Goal: Information Seeking & Learning: Learn about a topic

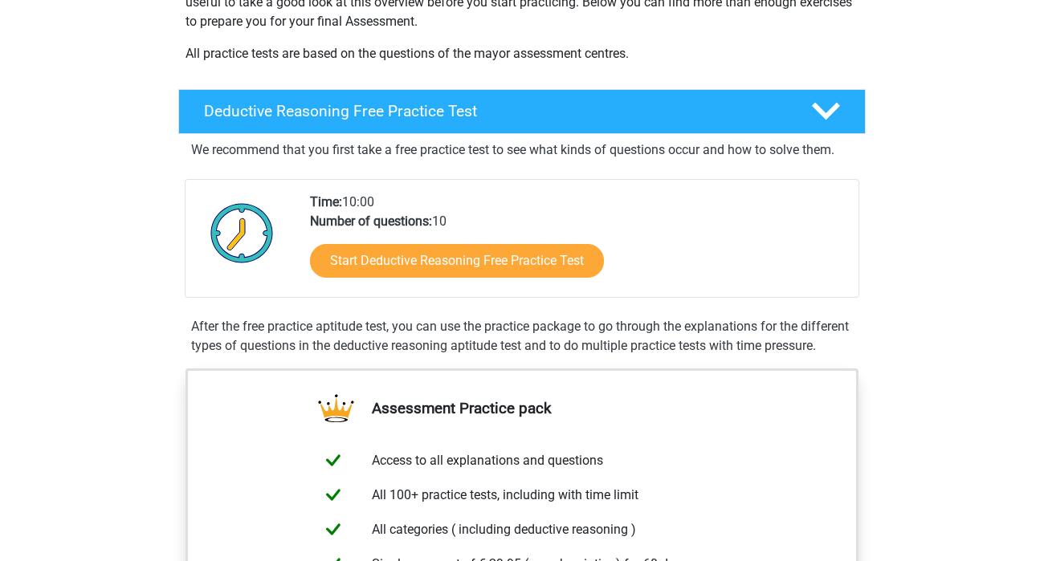
scroll to position [310, 0]
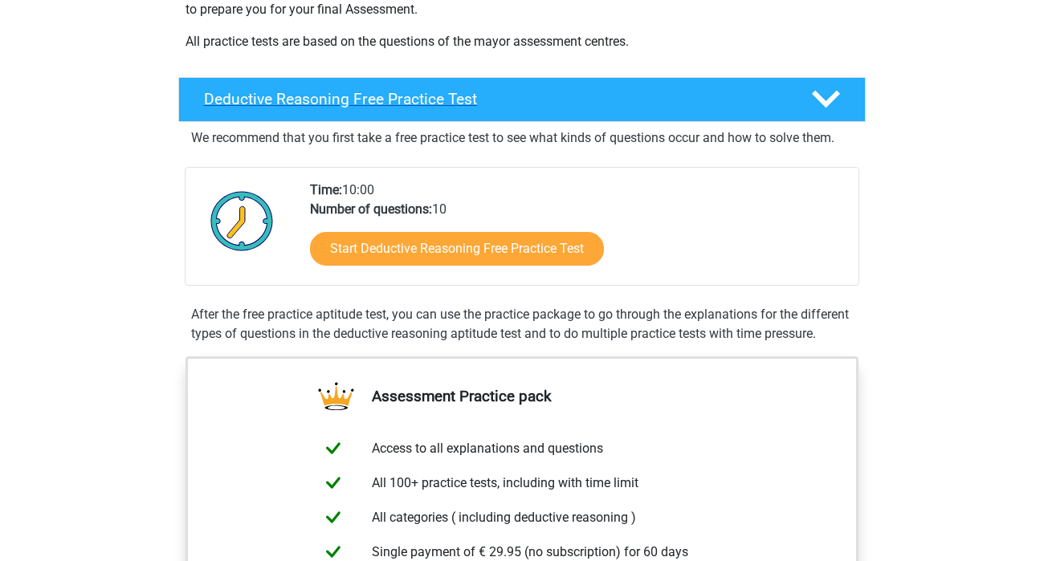
click at [491, 96] on h4 "Deductive Reasoning Free Practice Test" at bounding box center [494, 99] width 581 height 18
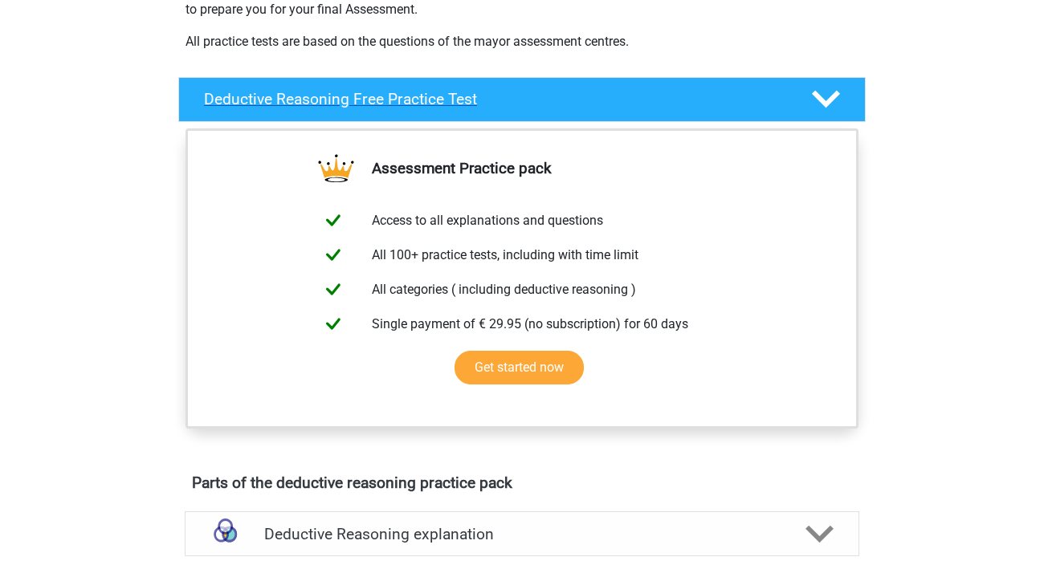
click at [491, 96] on h4 "Deductive Reasoning Free Practice Test" at bounding box center [494, 99] width 581 height 18
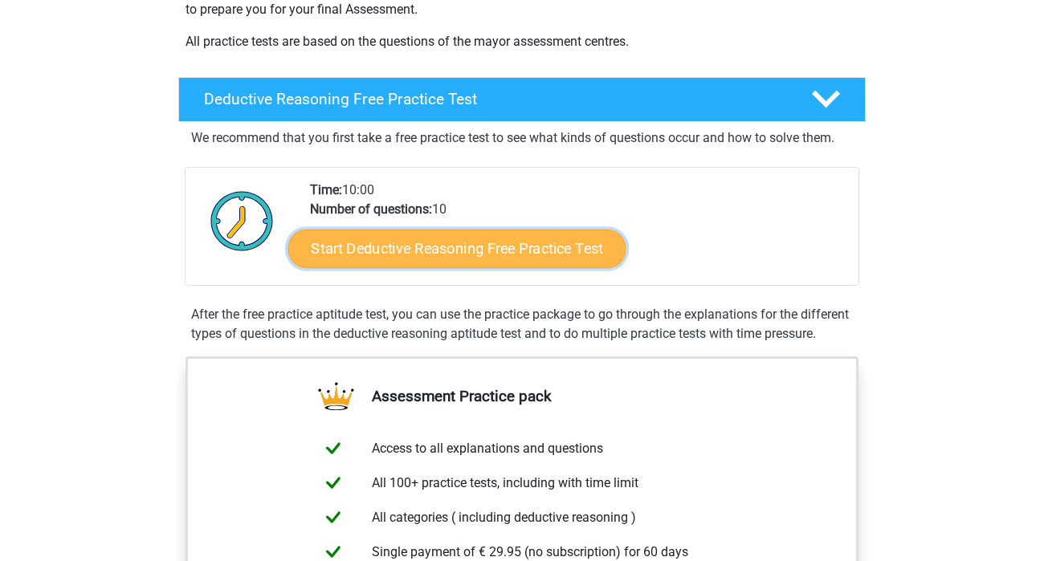
click at [441, 246] on link "Start Deductive Reasoning Free Practice Test" at bounding box center [457, 248] width 338 height 39
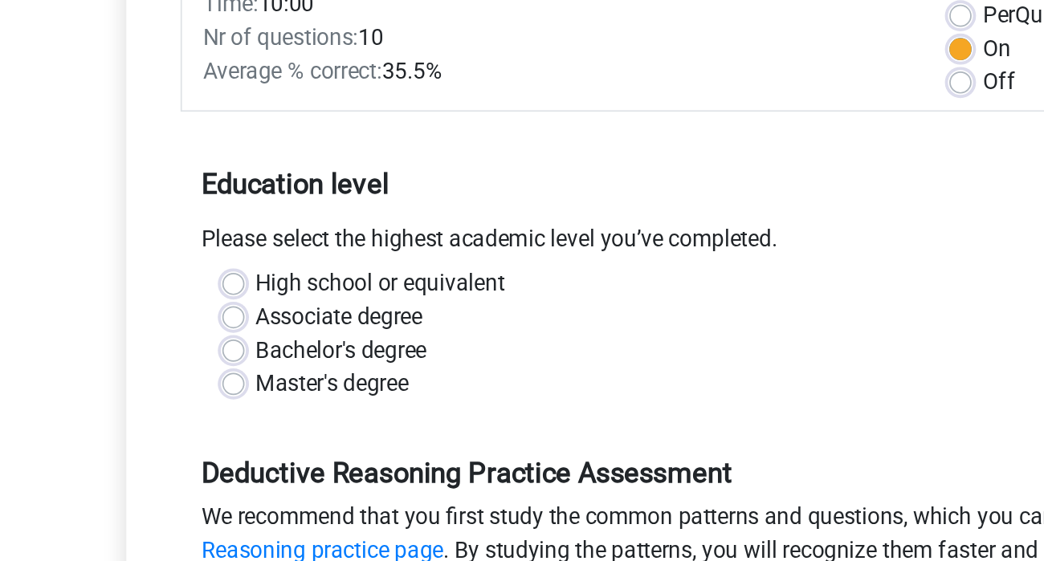
scroll to position [147, 0]
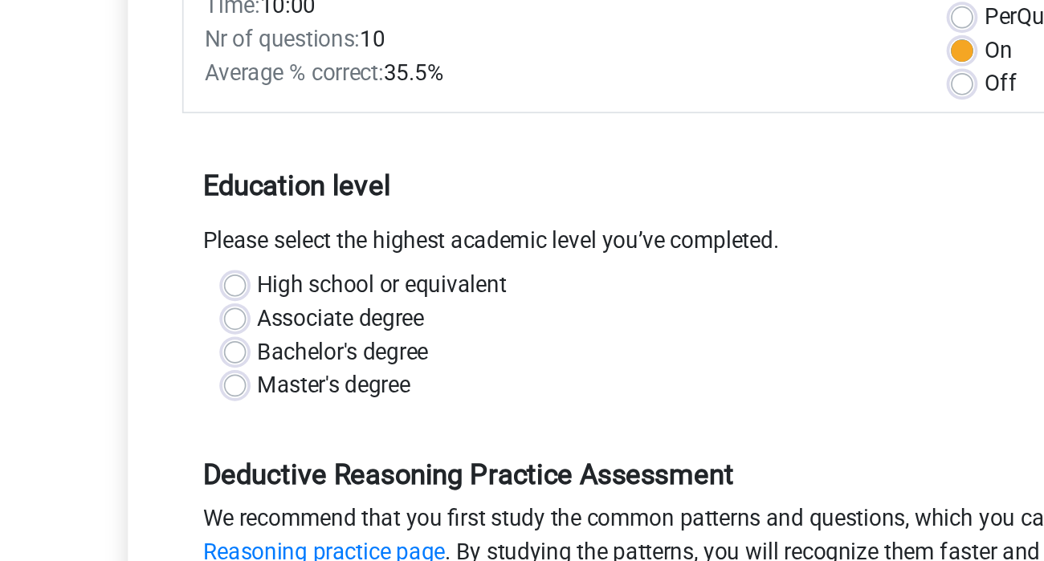
click at [344, 259] on label "High school or equivalent" at bounding box center [313, 265] width 144 height 19
click at [234, 259] on input "High school or equivalent" at bounding box center [228, 264] width 13 height 16
radio input "true"
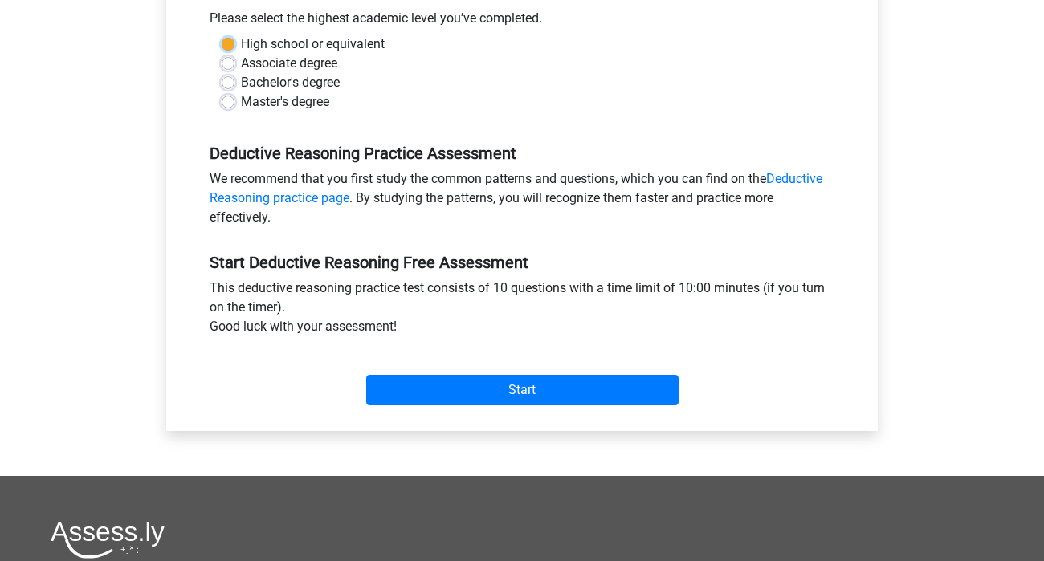
scroll to position [368, 0]
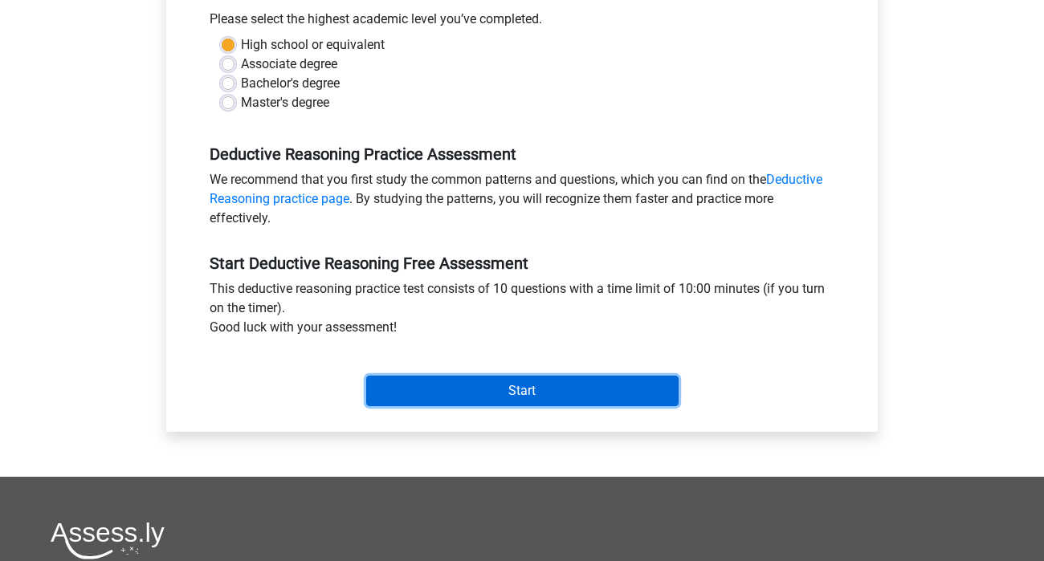
click at [484, 393] on input "Start" at bounding box center [522, 391] width 312 height 31
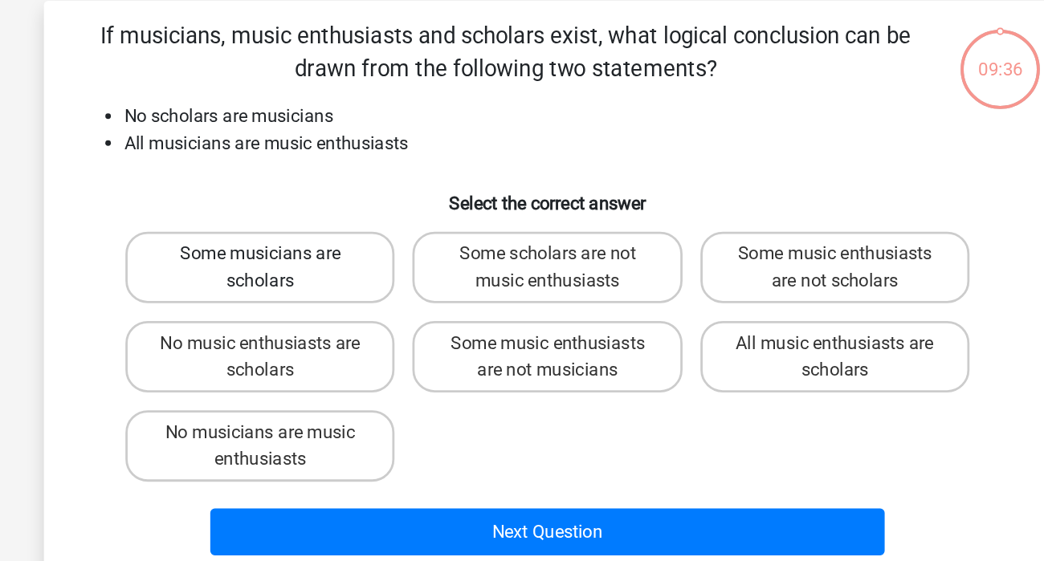
click at [331, 258] on label "Some musicians are scholars" at bounding box center [315, 265] width 194 height 51
click at [326, 258] on input "Some musicians are scholars" at bounding box center [321, 261] width 10 height 10
radio input "true"
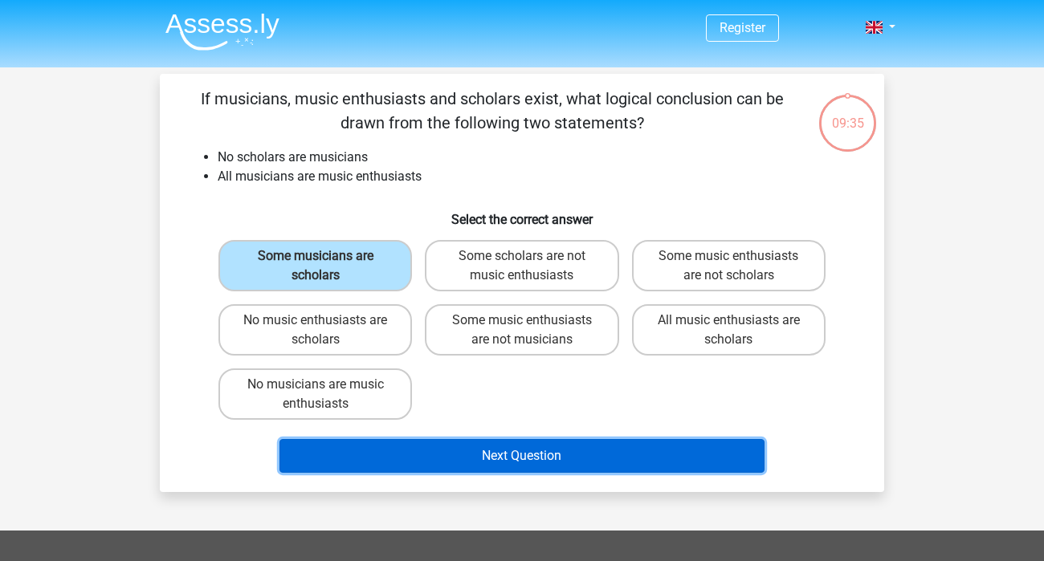
click at [344, 446] on button "Next Question" at bounding box center [522, 456] width 486 height 34
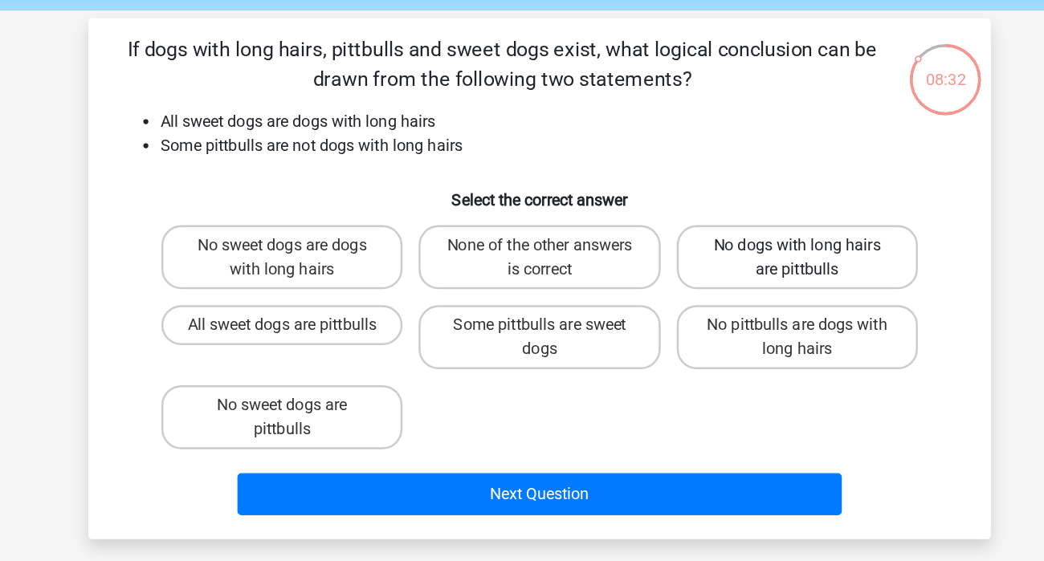
click at [723, 278] on label "No dogs with long hairs are pittbulls" at bounding box center [729, 265] width 194 height 51
click at [728, 267] on input "No dogs with long hairs are pittbulls" at bounding box center [733, 261] width 10 height 10
radio input "true"
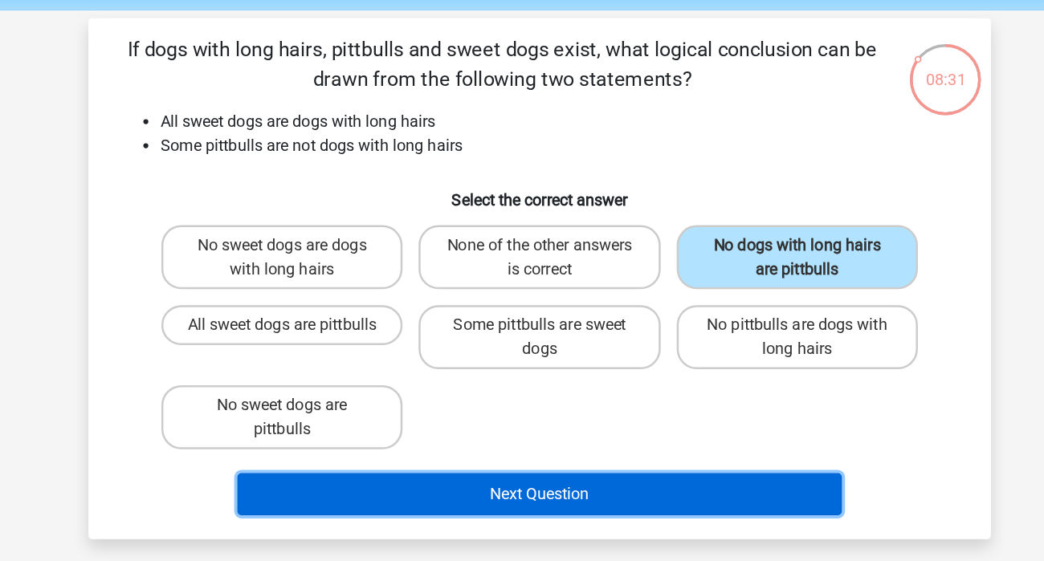
click at [609, 464] on button "Next Question" at bounding box center [522, 456] width 486 height 34
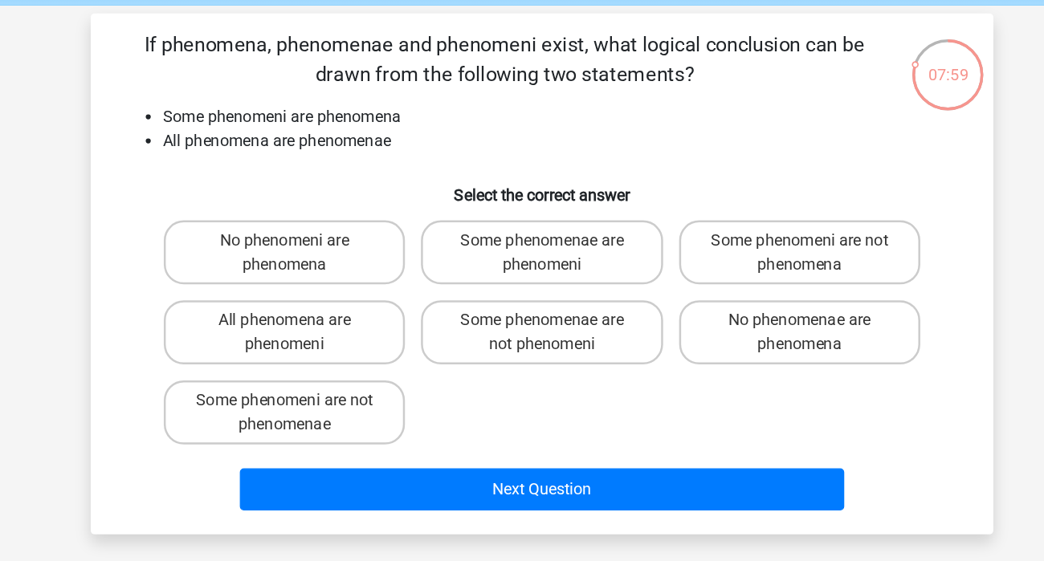
click at [258, 98] on p "If phenomena, phenomenae and phenomeni exist, what logical conclusion can be dr…" at bounding box center [491, 111] width 613 height 48
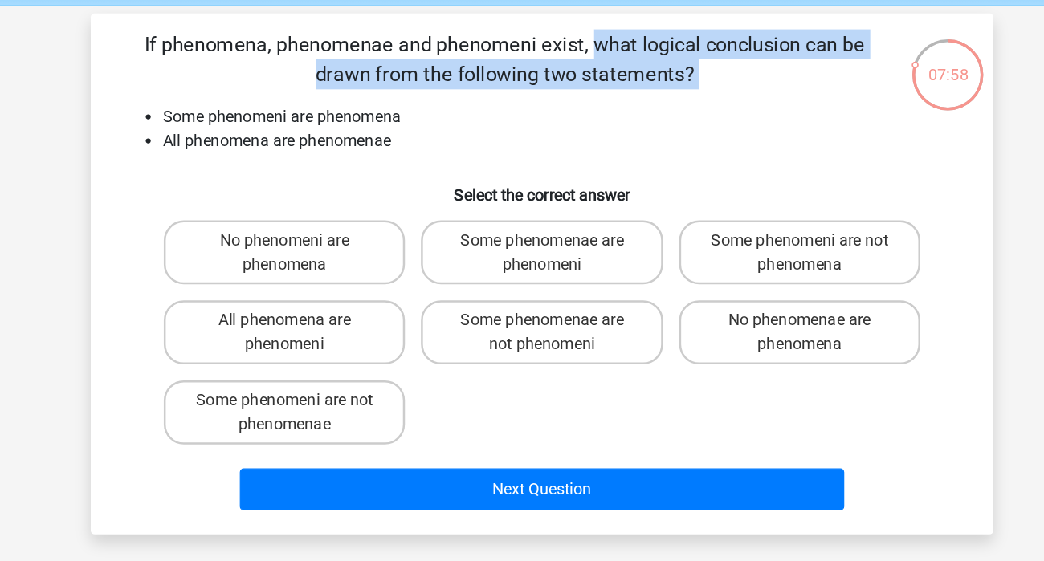
click at [198, 95] on p "If phenomena, phenomenae and phenomeni exist, what logical conclusion can be dr…" at bounding box center [491, 111] width 613 height 48
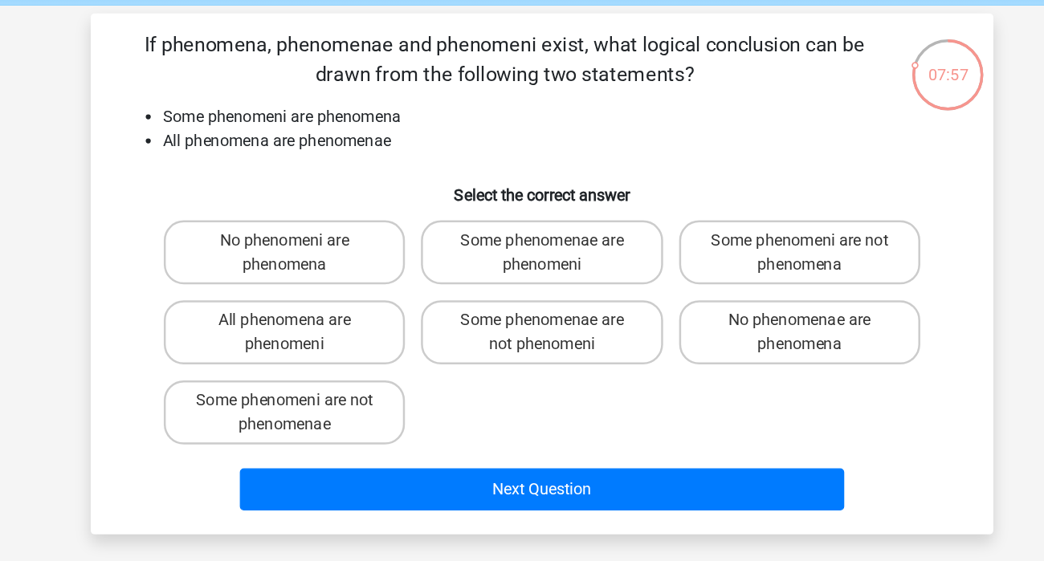
click at [199, 93] on p "If phenomena, phenomenae and phenomeni exist, what logical conclusion can be dr…" at bounding box center [491, 111] width 613 height 48
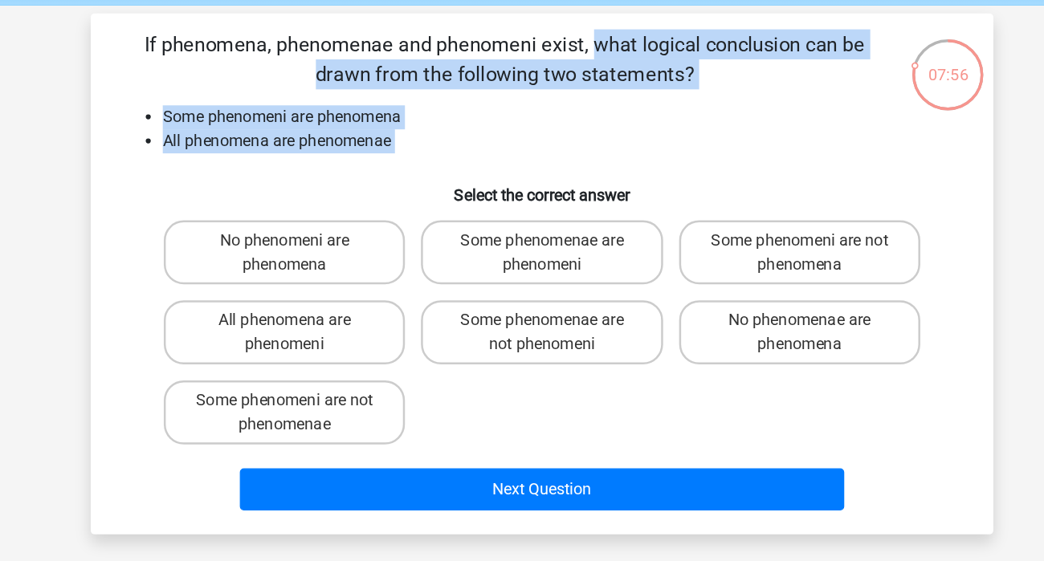
drag, startPoint x: 199, startPoint y: 93, endPoint x: 419, endPoint y: 178, distance: 235.9
click at [419, 178] on div "If phenomena, phenomenae and phenomeni exist, what logical conclusion can be dr…" at bounding box center [521, 283] width 711 height 393
copy div "If phenomena, phenomenae and phenomeni exist, what logical conclusion can be dr…"
click at [467, 280] on label "Some phenomenae are phenomeni" at bounding box center [522, 265] width 194 height 51
click at [522, 267] on input "Some phenomenae are phenomeni" at bounding box center [527, 261] width 10 height 10
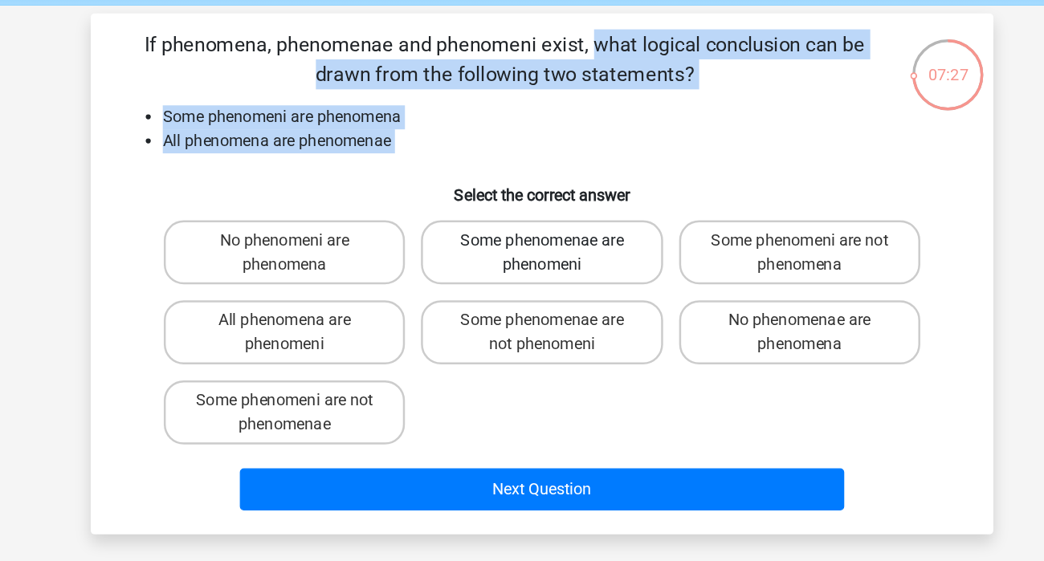
radio input "true"
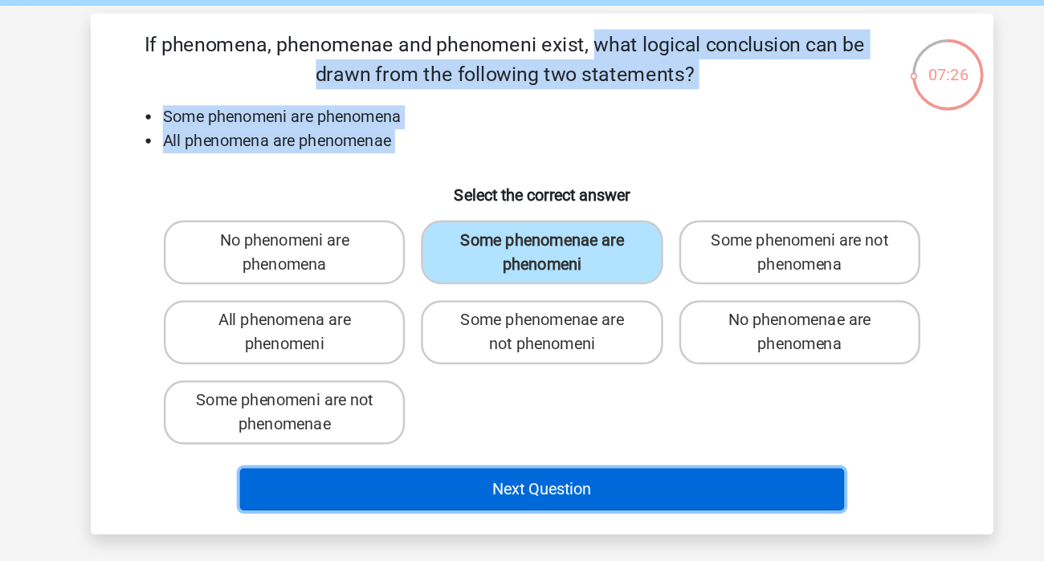
click at [471, 464] on button "Next Question" at bounding box center [522, 456] width 486 height 34
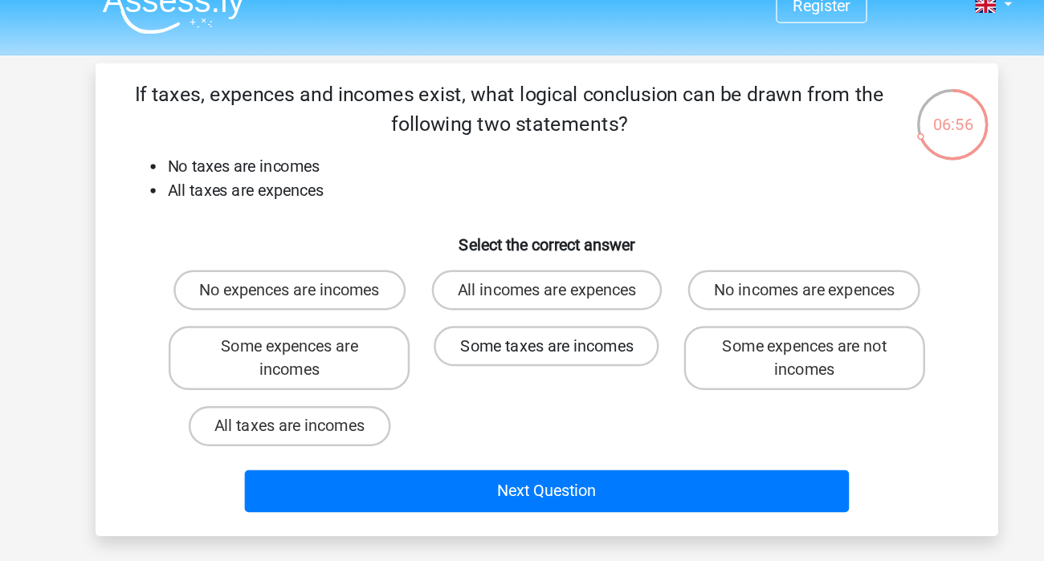
click at [471, 306] on label "Some taxes are incomes" at bounding box center [521, 301] width 181 height 32
click at [522, 306] on input "Some taxes are incomes" at bounding box center [527, 306] width 10 height 10
radio input "true"
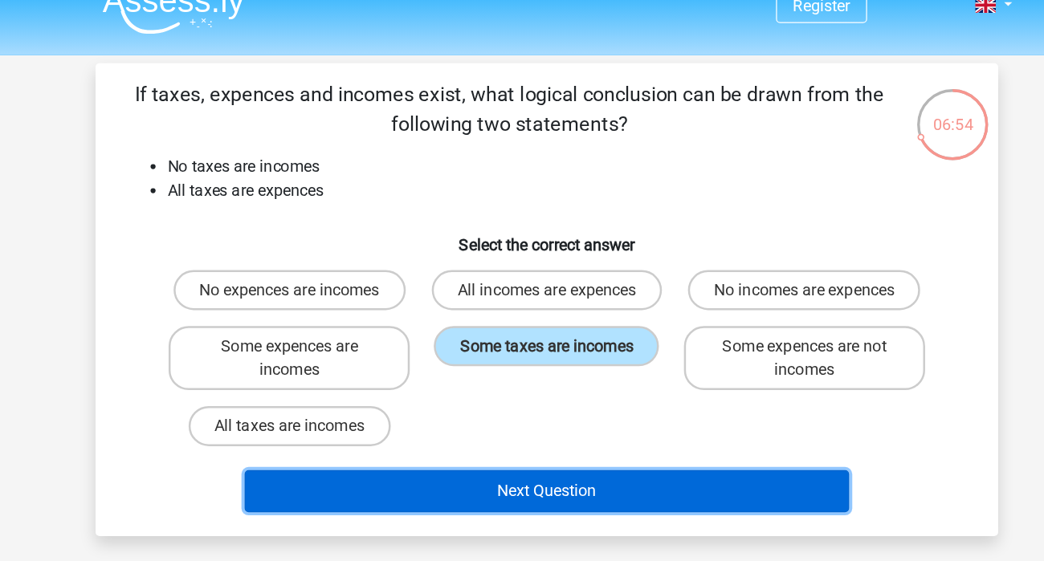
click at [488, 410] on button "Next Question" at bounding box center [522, 418] width 486 height 34
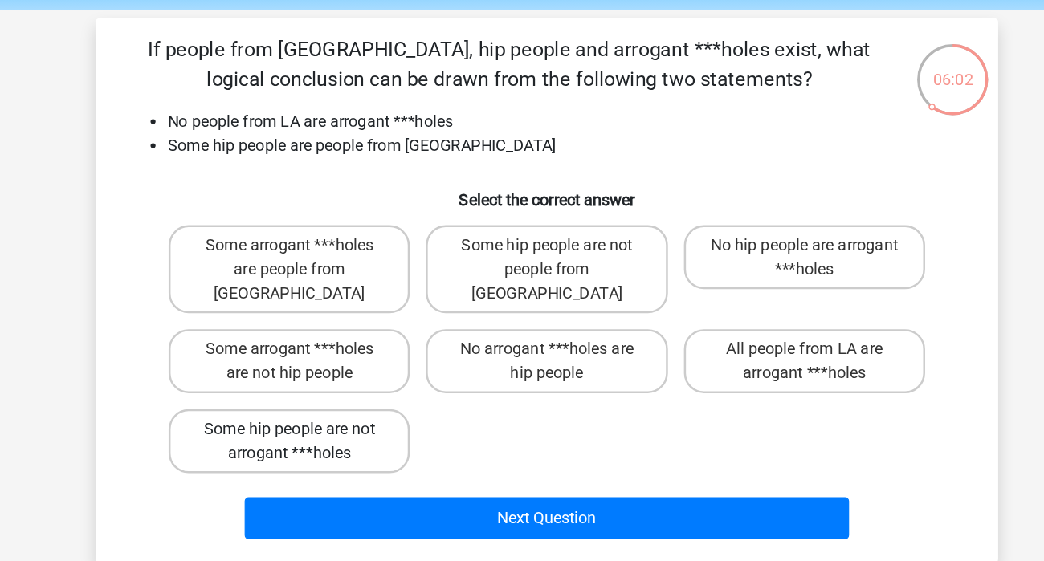
click at [395, 388] on label "Some hip people are not arrogant ***holes" at bounding box center [315, 413] width 194 height 51
click at [326, 404] on input "Some hip people are not arrogant ***holes" at bounding box center [321, 409] width 10 height 10
radio input "true"
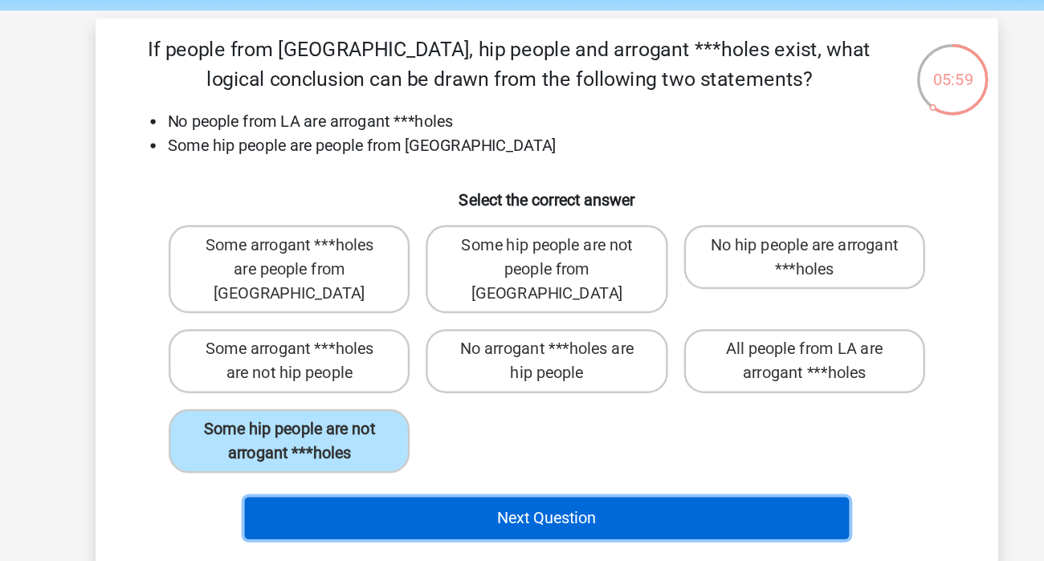
click at [368, 458] on button "Next Question" at bounding box center [522, 475] width 486 height 34
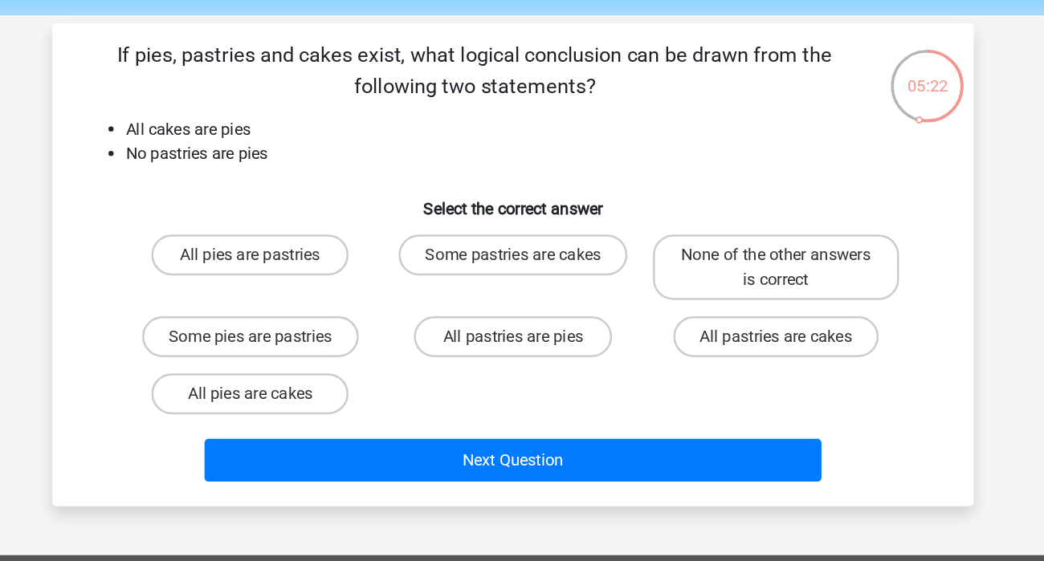
scroll to position [11, 0]
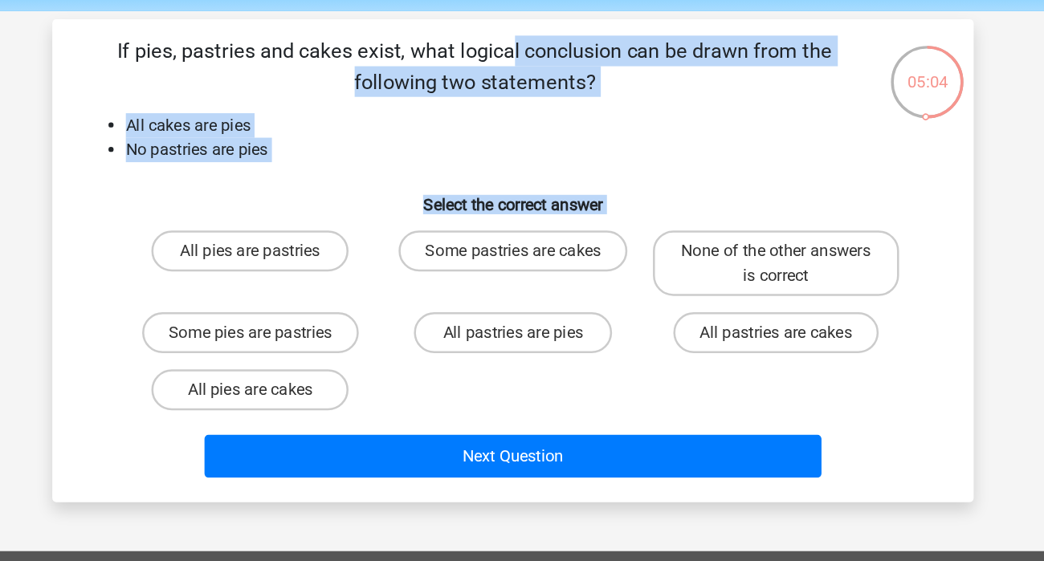
drag, startPoint x: 211, startPoint y: 82, endPoint x: 431, endPoint y: 372, distance: 363.9
click at [431, 372] on div "If pies, pastries and cakes exist, what logical conclusion can be drawn from th…" at bounding box center [521, 252] width 711 height 354
click at [449, 124] on div "If pies, pastries and cakes exist, what logical conclusion can be drawn from th…" at bounding box center [521, 252] width 711 height 354
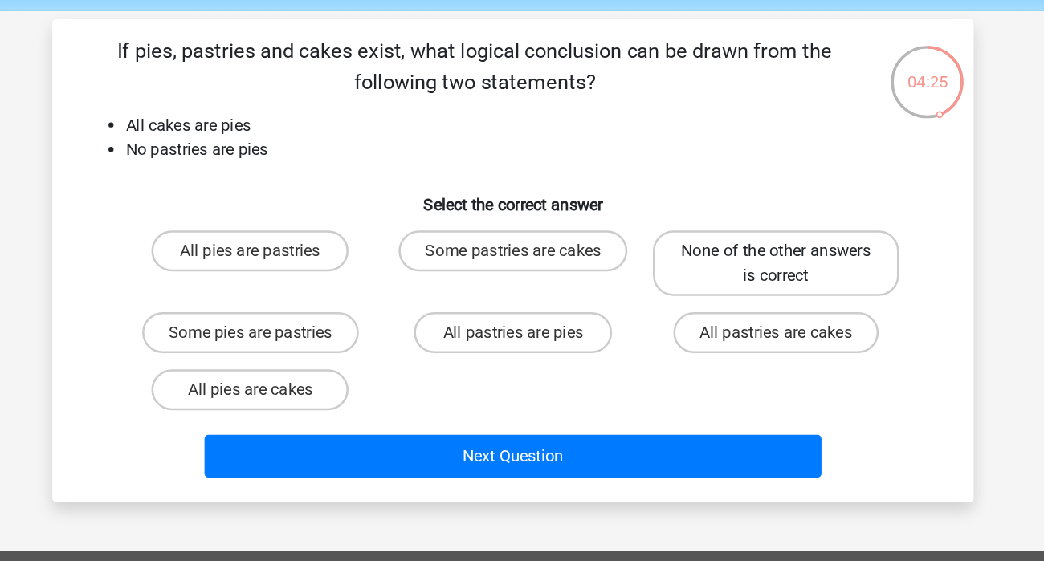
click at [747, 279] on label "None of the other answers is correct" at bounding box center [729, 254] width 194 height 51
click at [739, 255] on input "None of the other answers is correct" at bounding box center [733, 250] width 10 height 10
radio input "true"
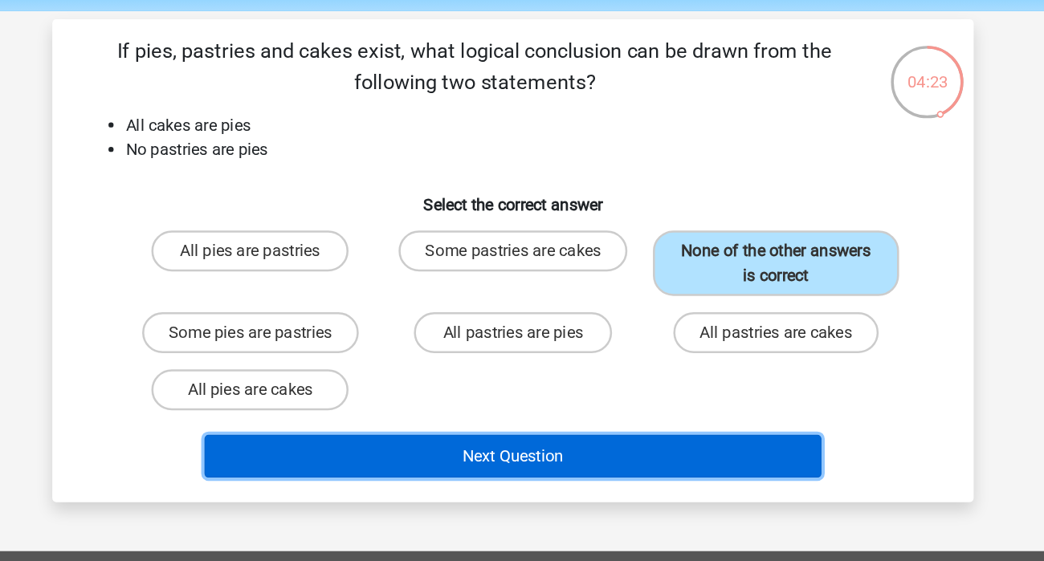
click at [689, 404] on button "Next Question" at bounding box center [522, 406] width 486 height 34
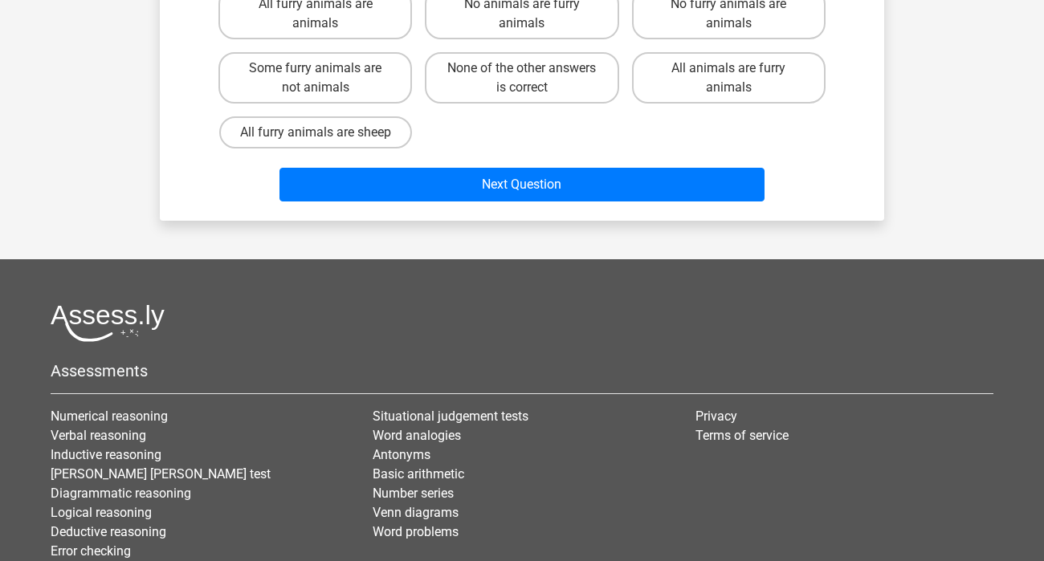
scroll to position [0, 0]
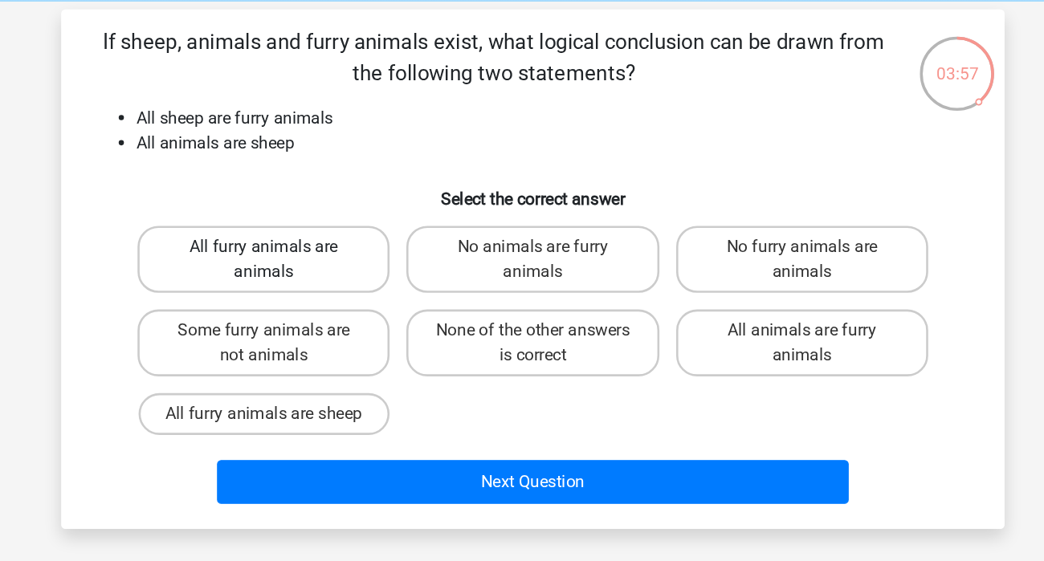
click at [320, 279] on label "All furry animals are animals" at bounding box center [315, 265] width 194 height 51
click at [320, 267] on input "All furry animals are animals" at bounding box center [321, 261] width 10 height 10
radio input "true"
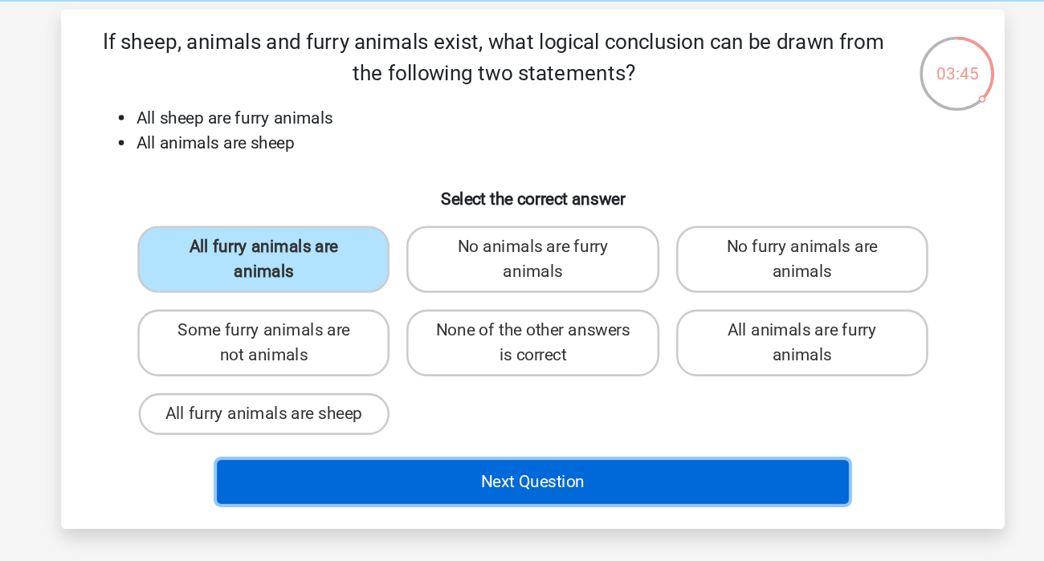
click at [581, 426] on button "Next Question" at bounding box center [522, 437] width 486 height 34
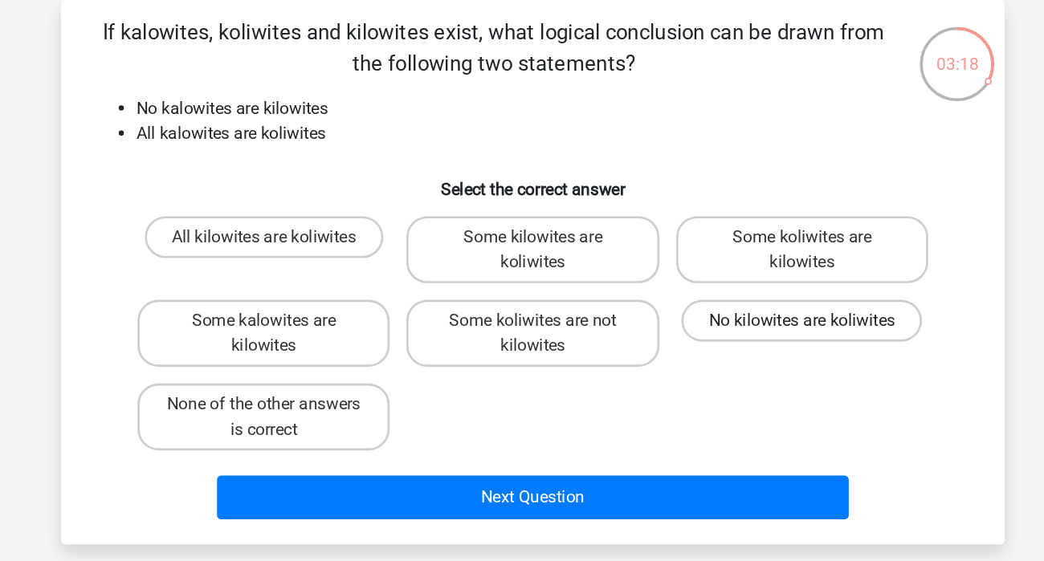
click at [686, 324] on label "No kilowites are koliwites" at bounding box center [728, 320] width 185 height 32
click at [728, 324] on input "No kilowites are koliwites" at bounding box center [733, 325] width 10 height 10
radio input "true"
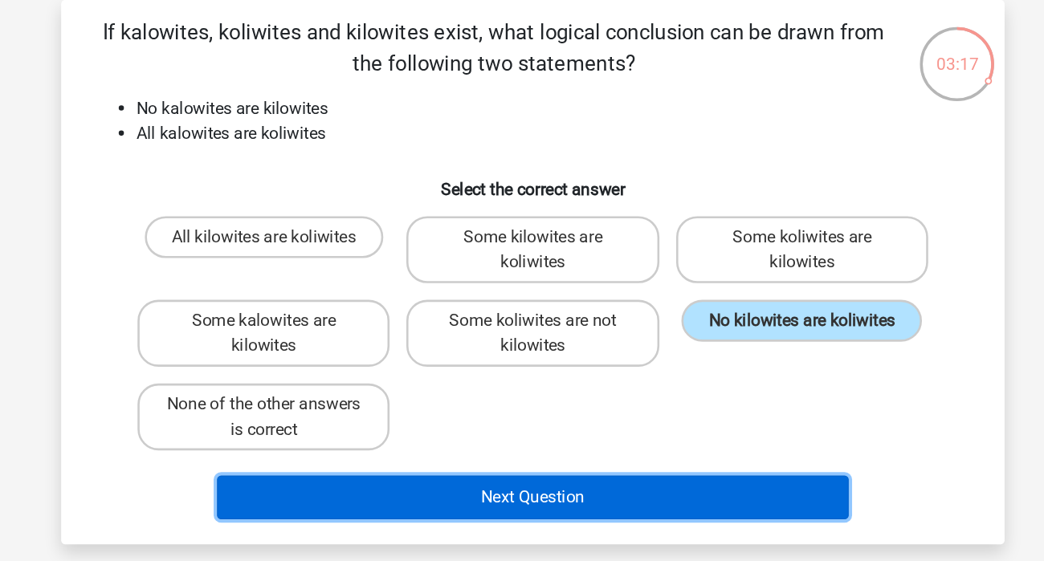
click at [537, 444] on button "Next Question" at bounding box center [522, 456] width 486 height 34
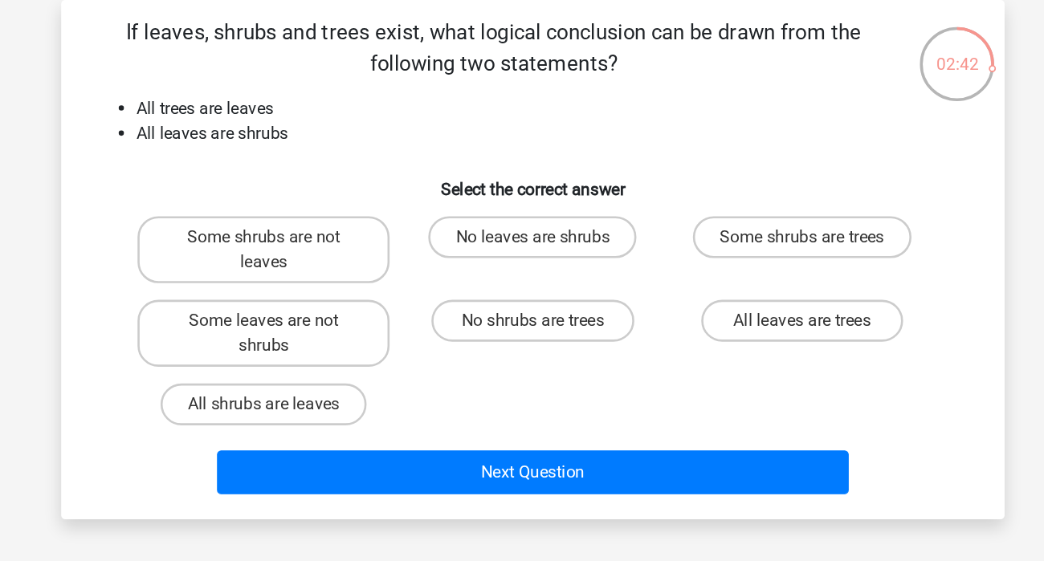
click at [732, 325] on input "All leaves are trees" at bounding box center [733, 325] width 10 height 10
radio input "true"
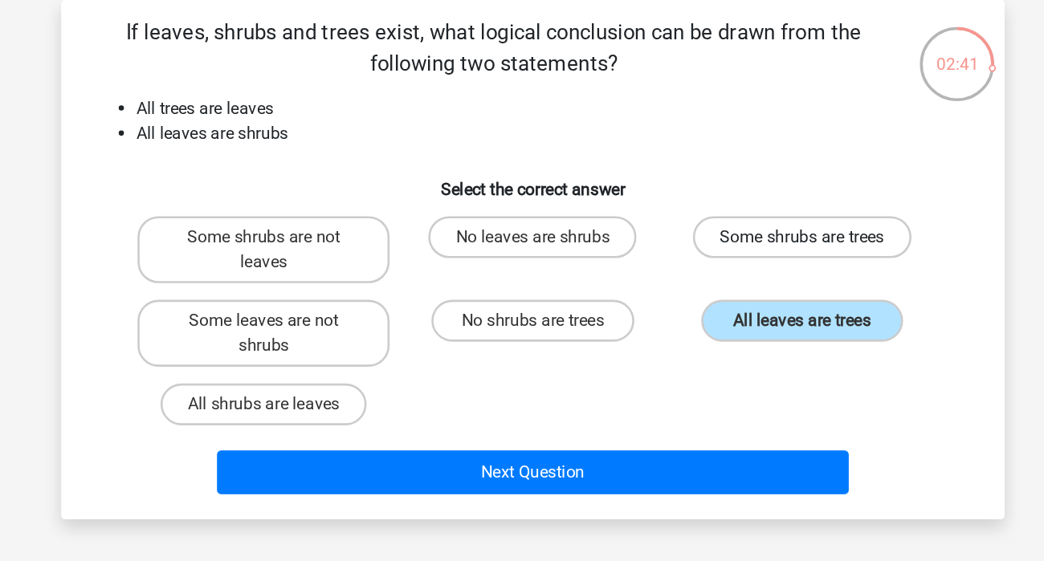
click at [702, 260] on label "Some shrubs are trees" at bounding box center [729, 256] width 168 height 32
click at [728, 260] on input "Some shrubs are trees" at bounding box center [733, 261] width 10 height 10
radio input "true"
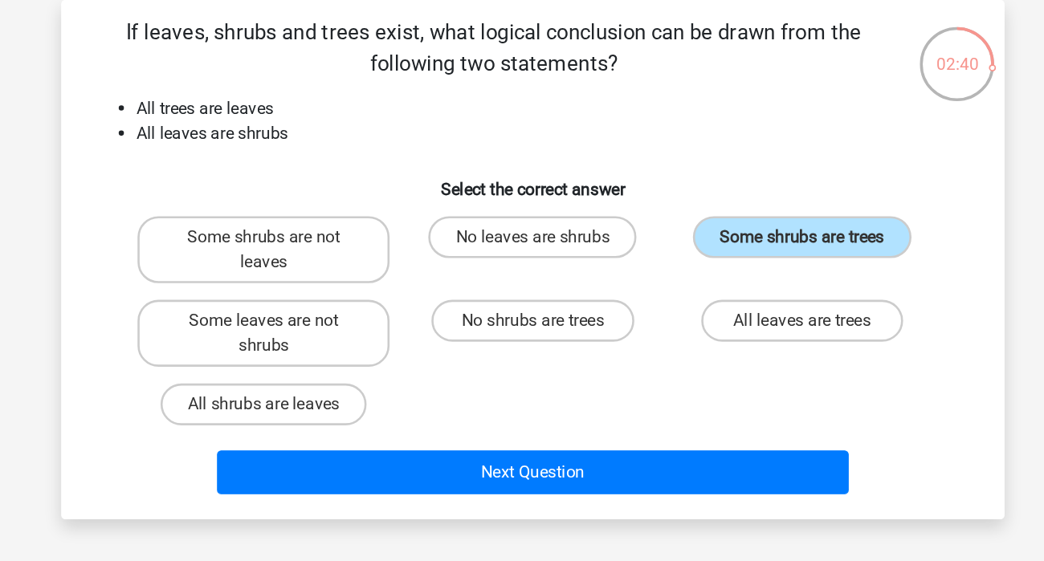
click at [496, 273] on div "No leaves are shrubs" at bounding box center [522, 265] width 194 height 51
click at [328, 275] on label "Some shrubs are not leaves" at bounding box center [315, 265] width 194 height 51
click at [326, 267] on input "Some shrubs are not leaves" at bounding box center [321, 261] width 10 height 10
radio input "true"
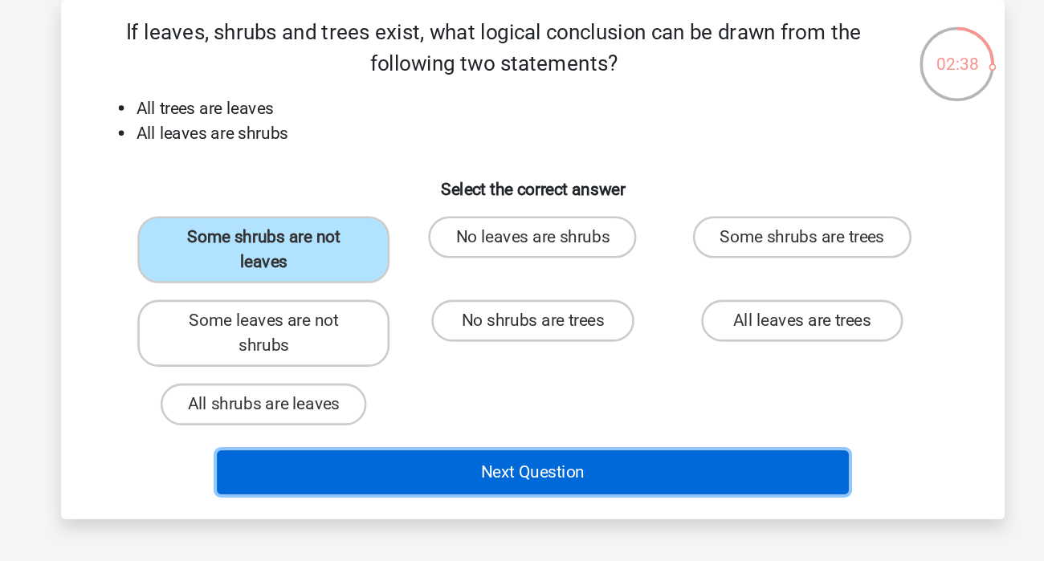
click at [453, 441] on button "Next Question" at bounding box center [522, 437] width 486 height 34
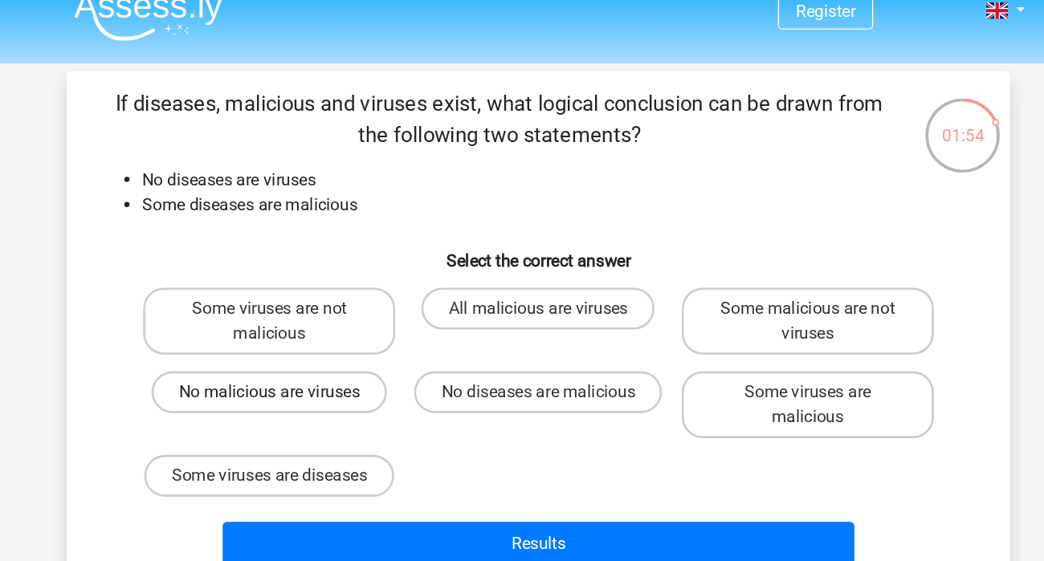
click at [375, 324] on label "No malicious are viruses" at bounding box center [315, 320] width 181 height 32
click at [326, 324] on input "No malicious are viruses" at bounding box center [321, 325] width 10 height 10
radio input "true"
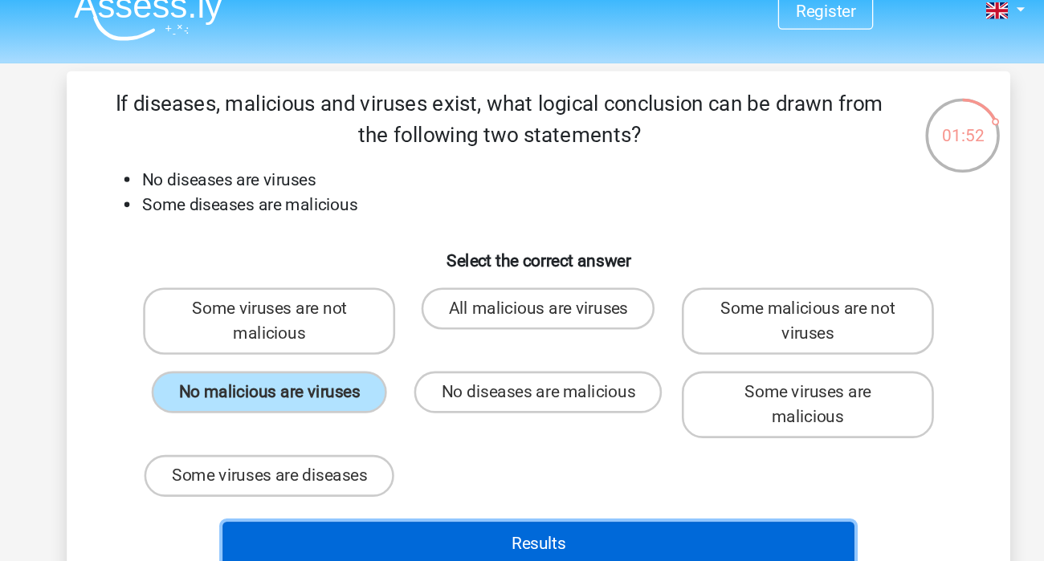
click at [400, 423] on button "Results" at bounding box center [522, 437] width 486 height 34
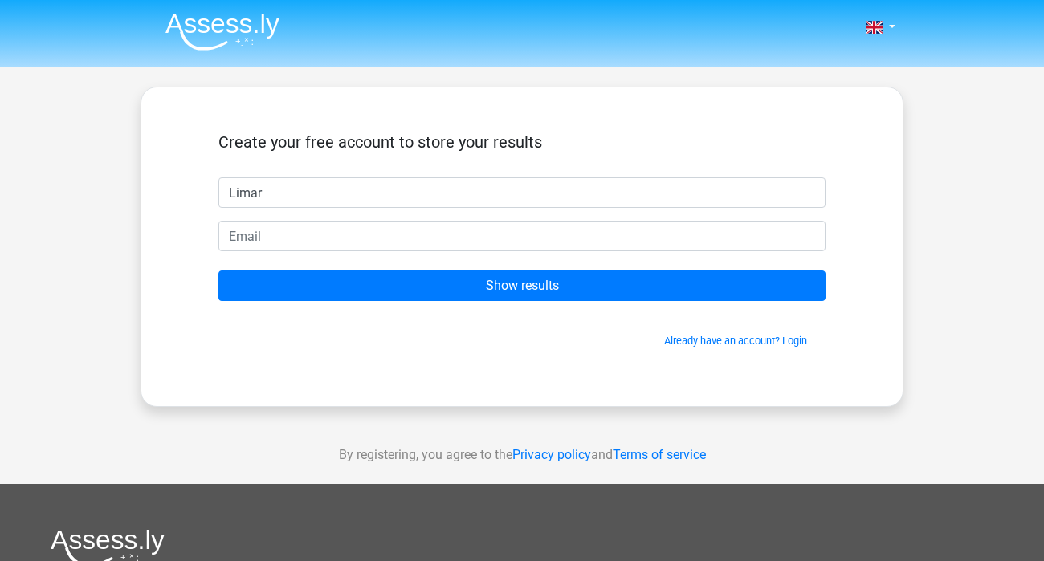
type input "Limar"
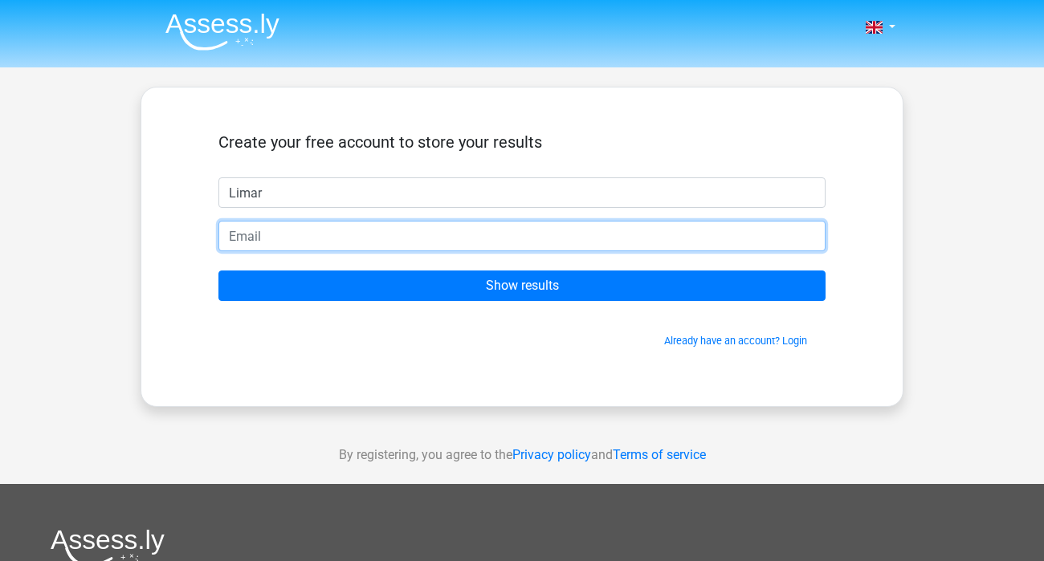
click at [369, 242] on input "email" at bounding box center [521, 236] width 607 height 31
type input "[EMAIL_ADDRESS][DOMAIN_NAME]"
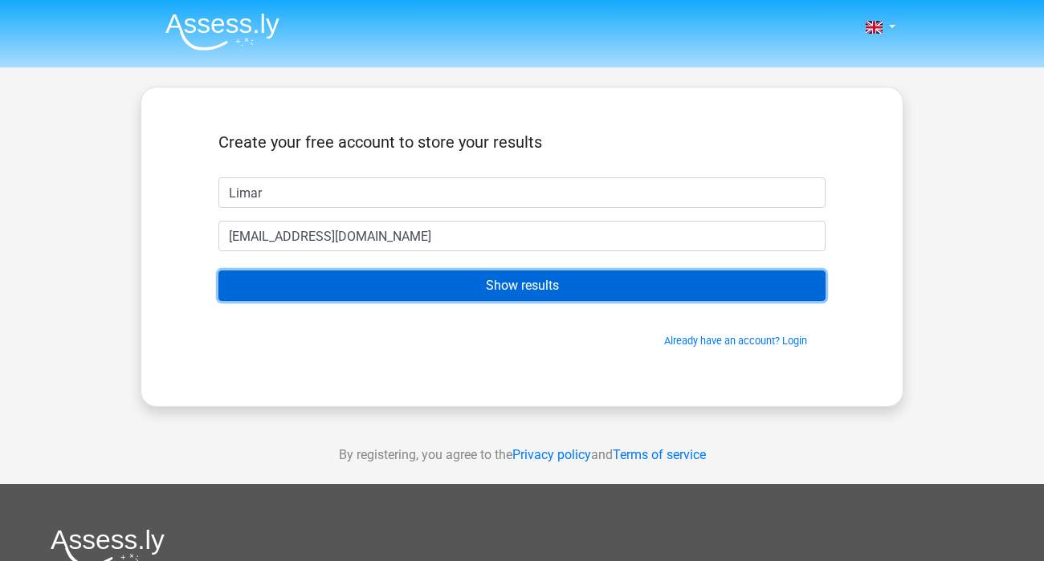
click at [361, 280] on input "Show results" at bounding box center [521, 286] width 607 height 31
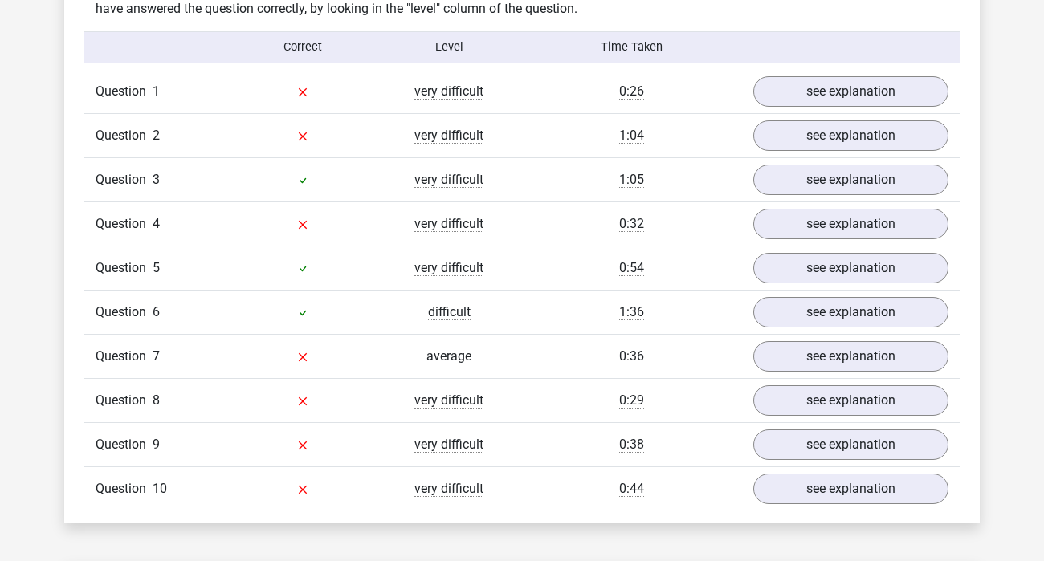
scroll to position [1280, 0]
click at [0, 176] on div "Go premium [GEOGRAPHIC_DATA] [EMAIL_ADDRESS][DOMAIN_NAME]" at bounding box center [522, 437] width 1044 height 3435
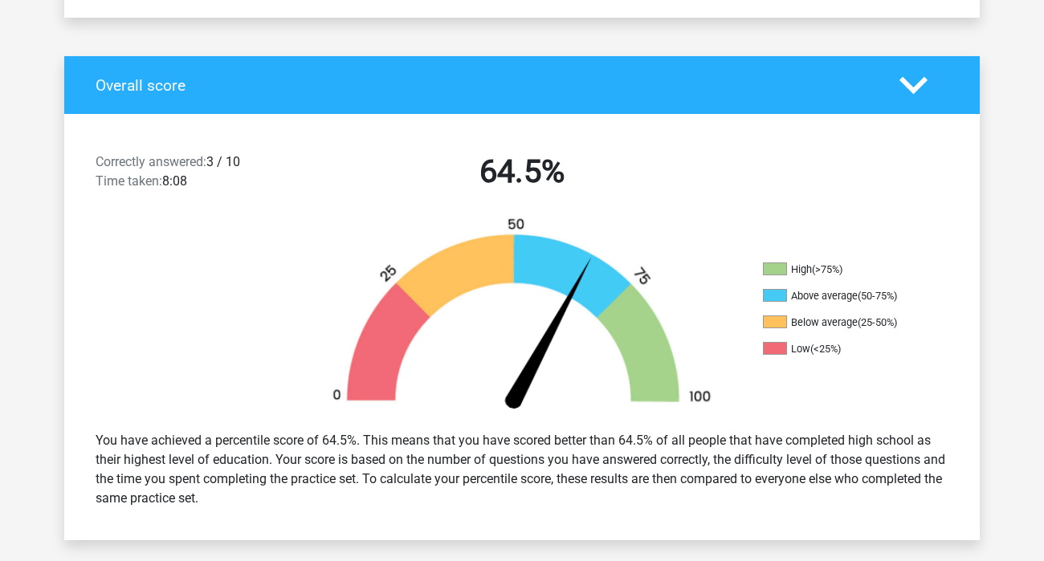
scroll to position [291, 0]
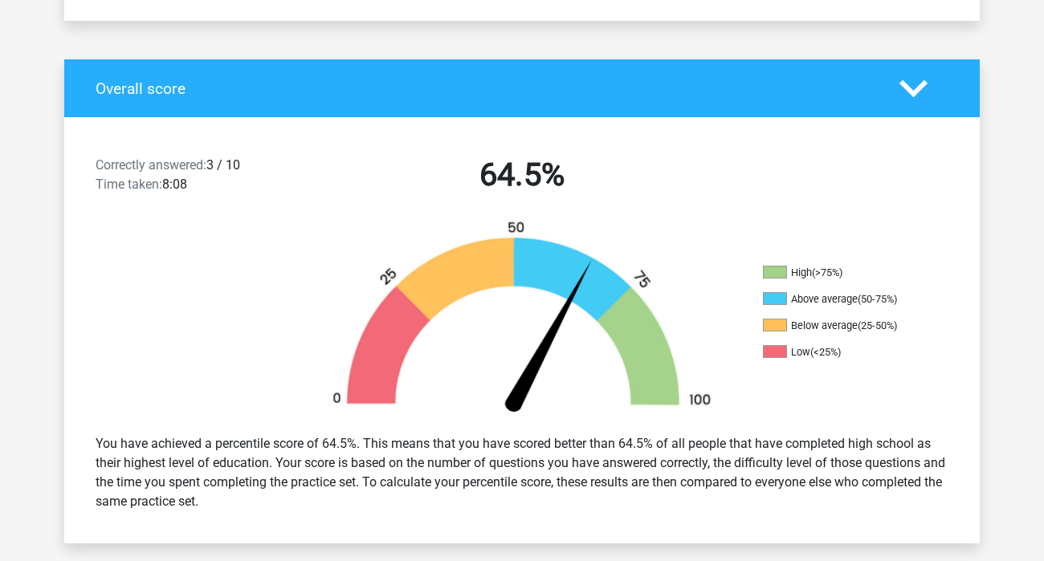
click at [919, 95] on icon at bounding box center [913, 89] width 28 height 28
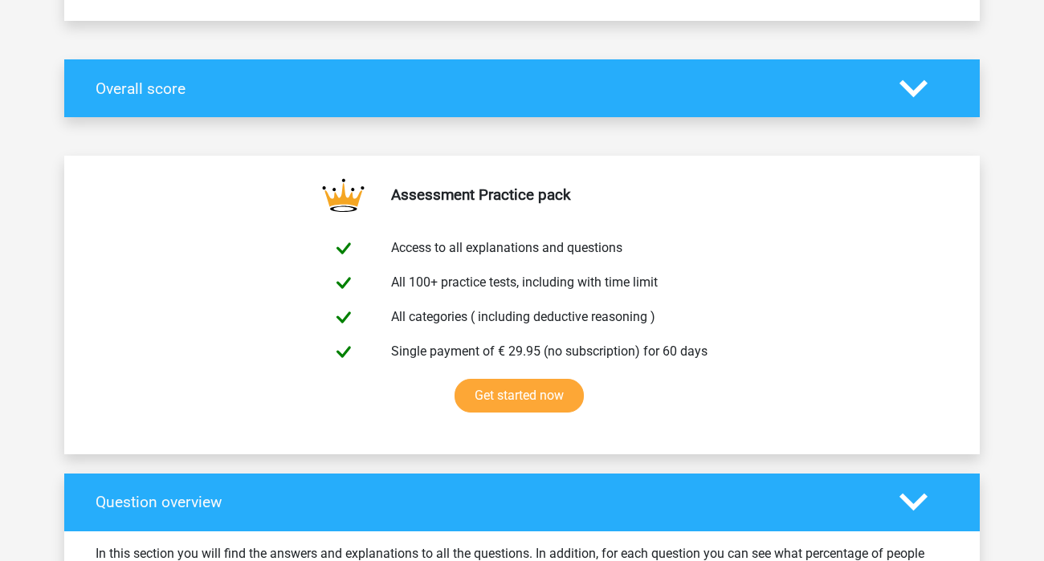
click at [919, 95] on icon at bounding box center [913, 89] width 28 height 28
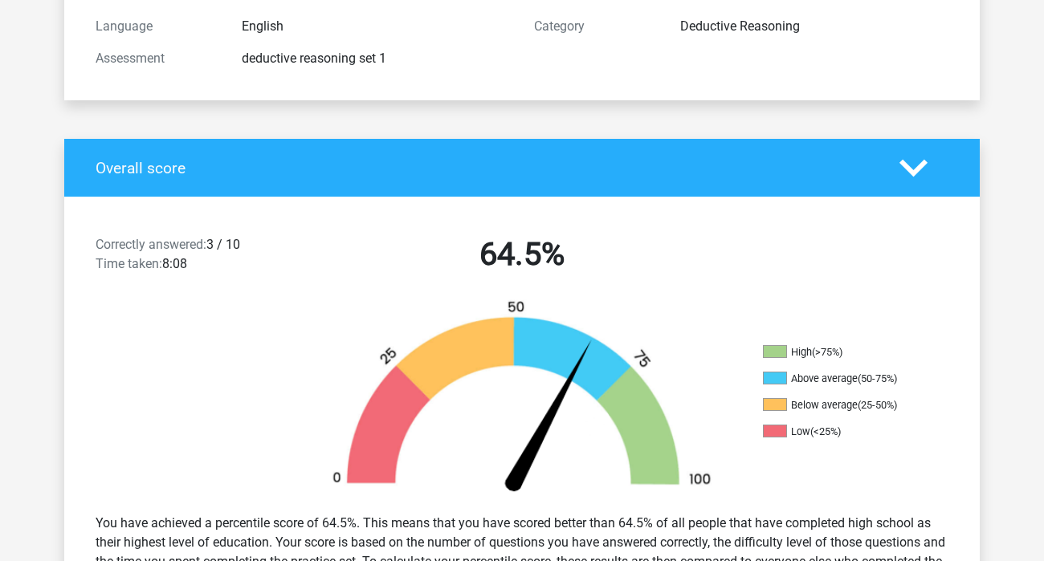
scroll to position [19, 0]
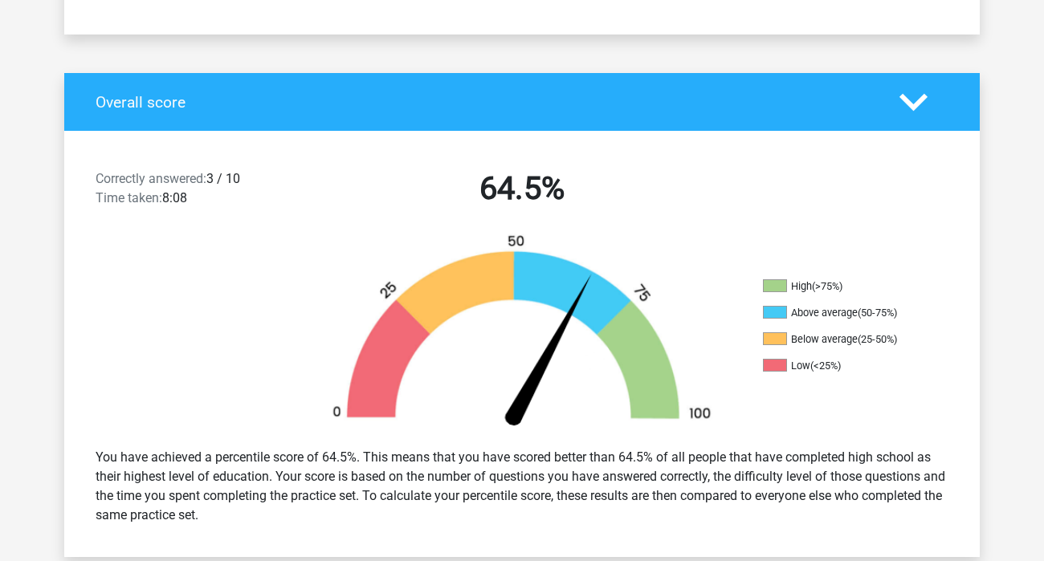
scroll to position [302, 0]
